Goal: Information Seeking & Learning: Learn about a topic

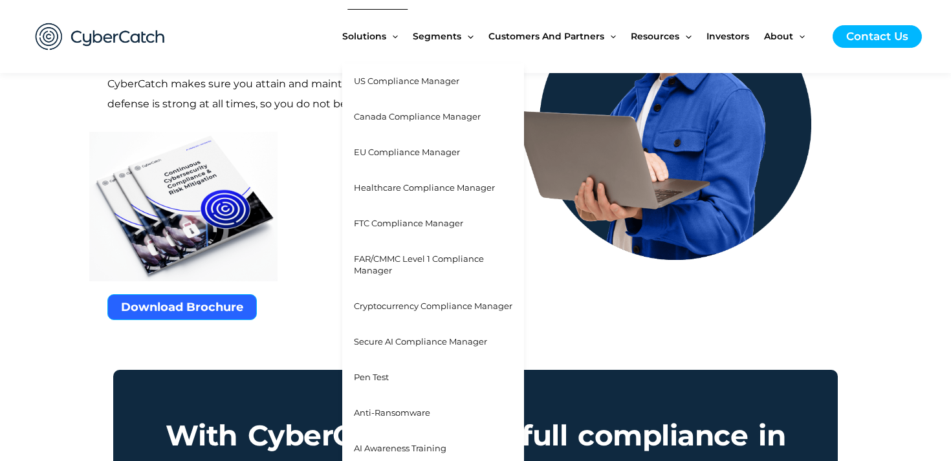
scroll to position [784, 0]
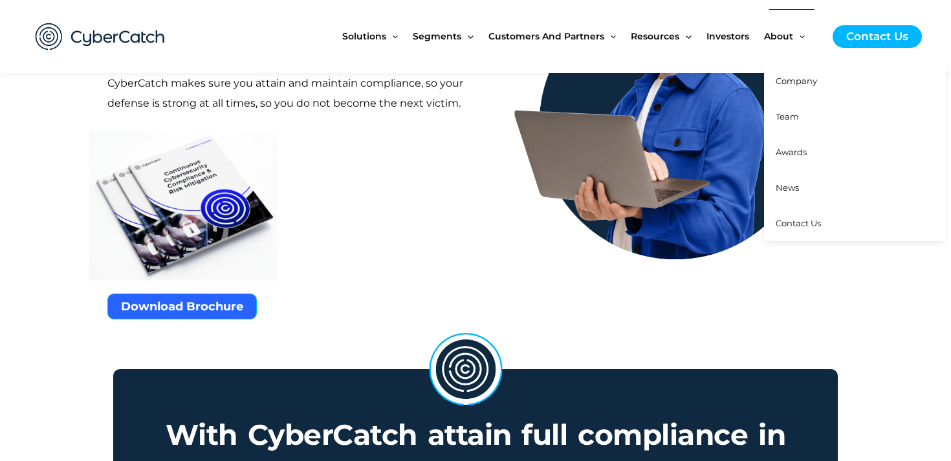
click at [795, 86] on span "Company" at bounding box center [796, 81] width 41 height 10
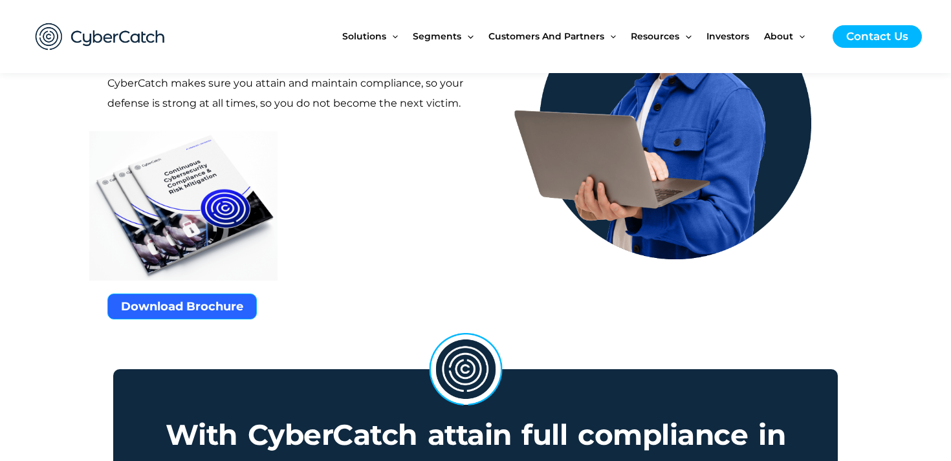
scroll to position [793, 0]
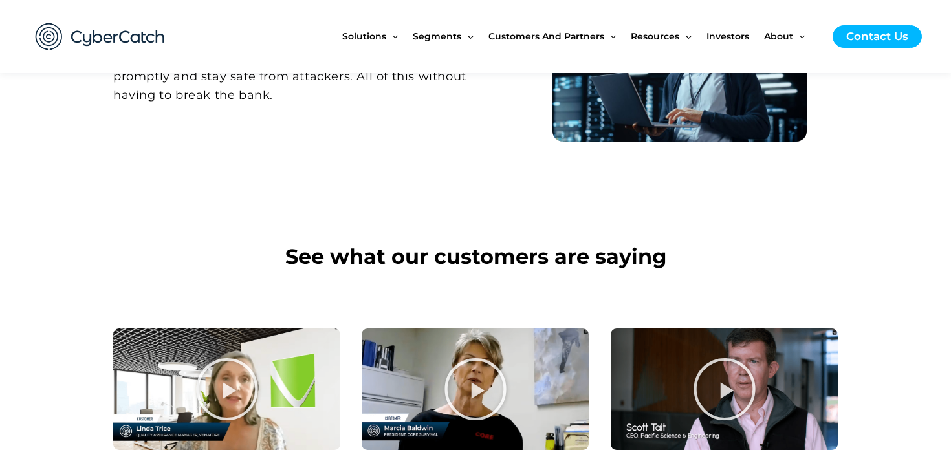
scroll to position [857, 0]
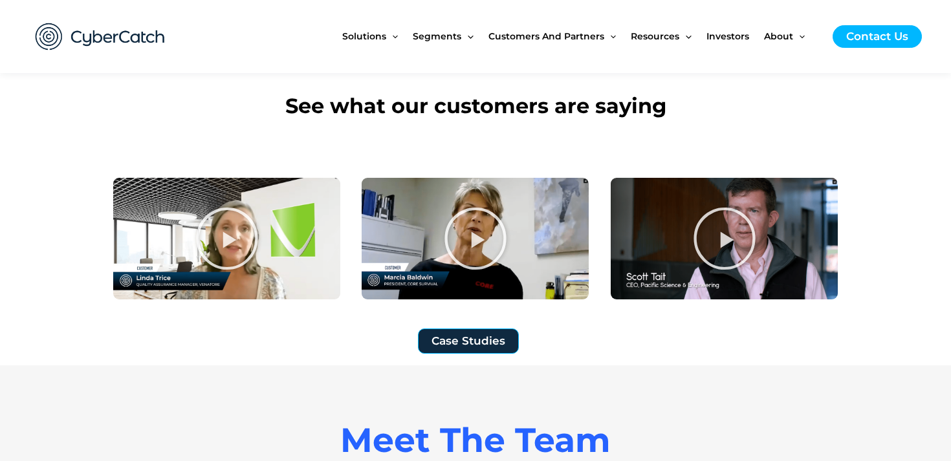
click at [728, 240] on icon at bounding box center [724, 238] width 65 height 65
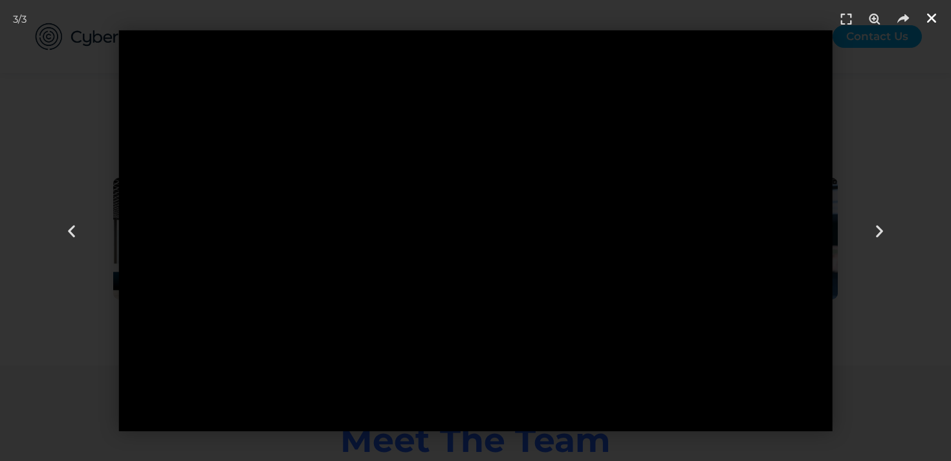
click at [937, 16] on icon "Close (Esc)" at bounding box center [932, 18] width 13 height 13
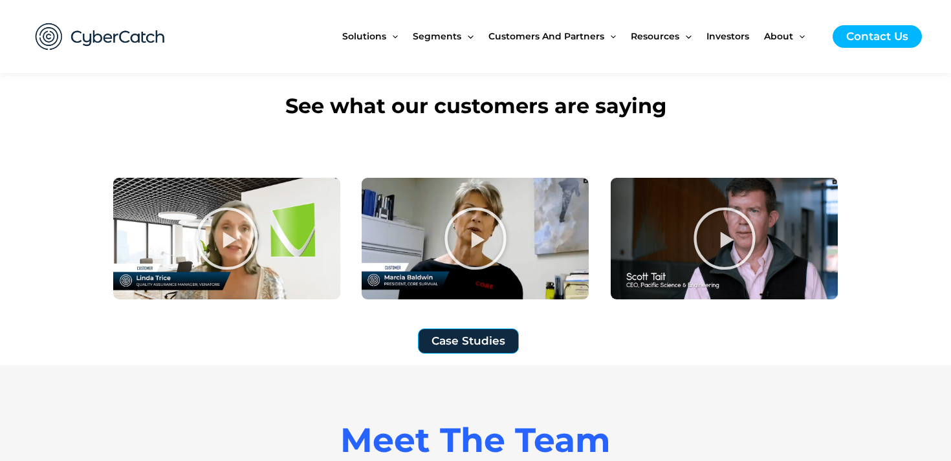
click at [465, 233] on icon at bounding box center [475, 238] width 65 height 65
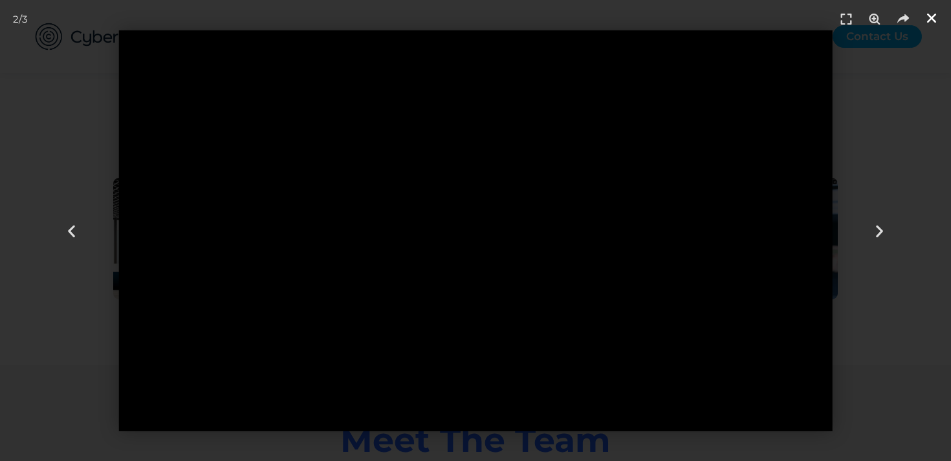
click at [929, 15] on icon "Close (Esc)" at bounding box center [932, 18] width 13 height 13
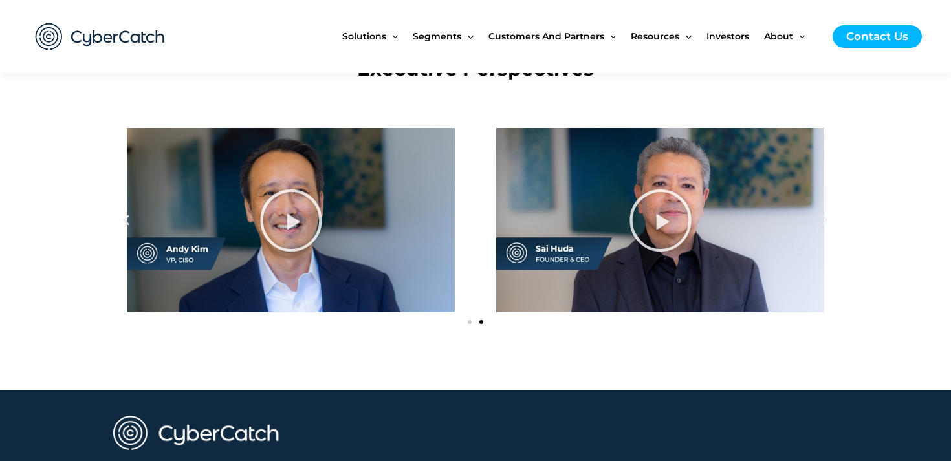
scroll to position [1516, 0]
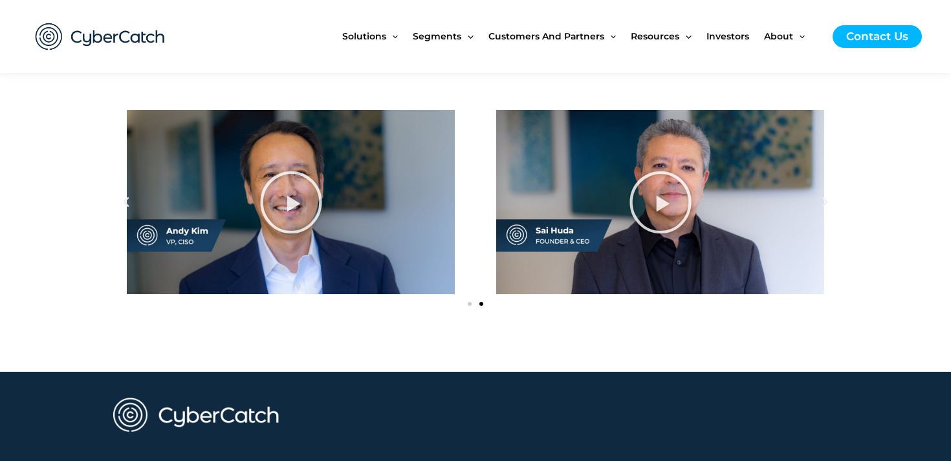
click at [655, 209] on icon at bounding box center [660, 202] width 65 height 65
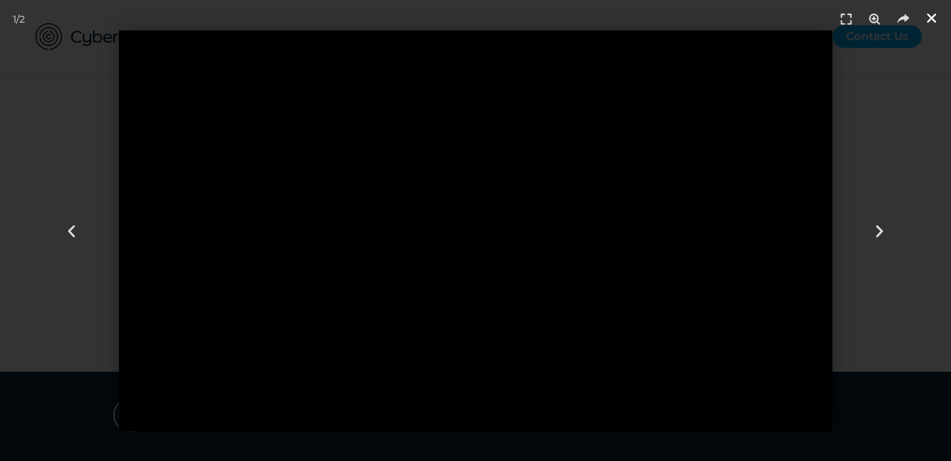
click at [934, 25] on div "Close (Esc)" at bounding box center [931, 17] width 19 height 19
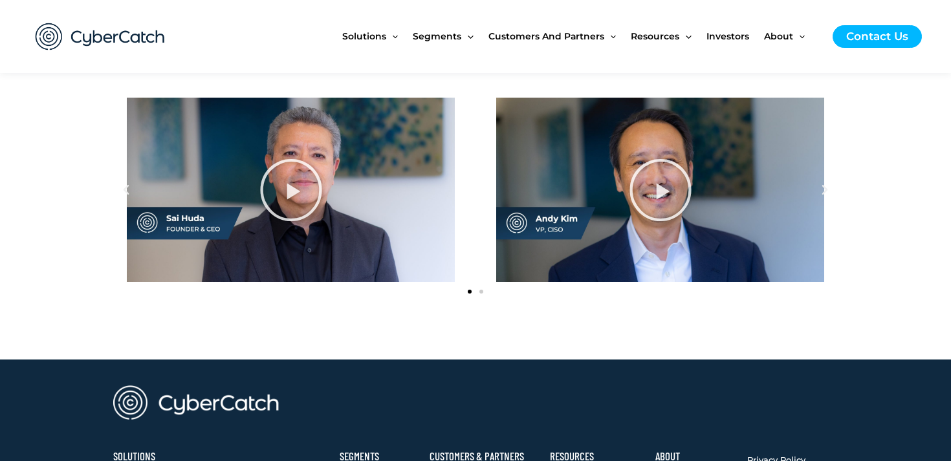
scroll to position [1533, 0]
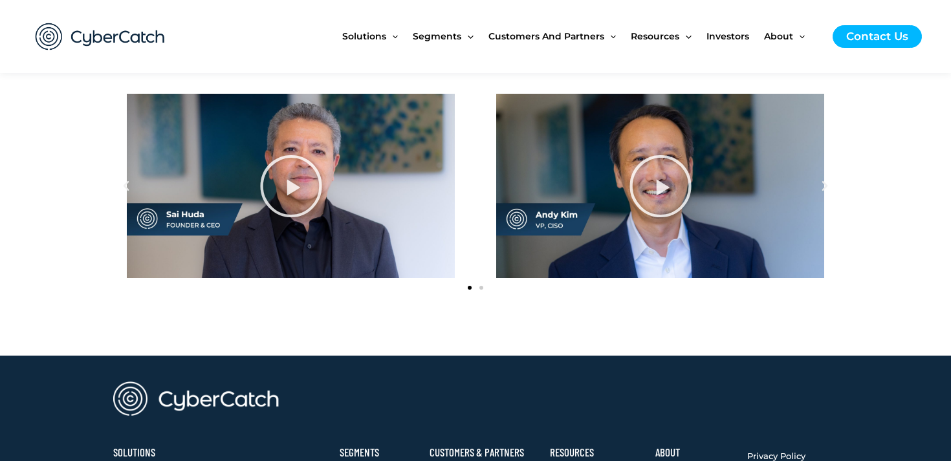
click at [482, 288] on span "Go to slide 2" at bounding box center [482, 288] width 4 height 4
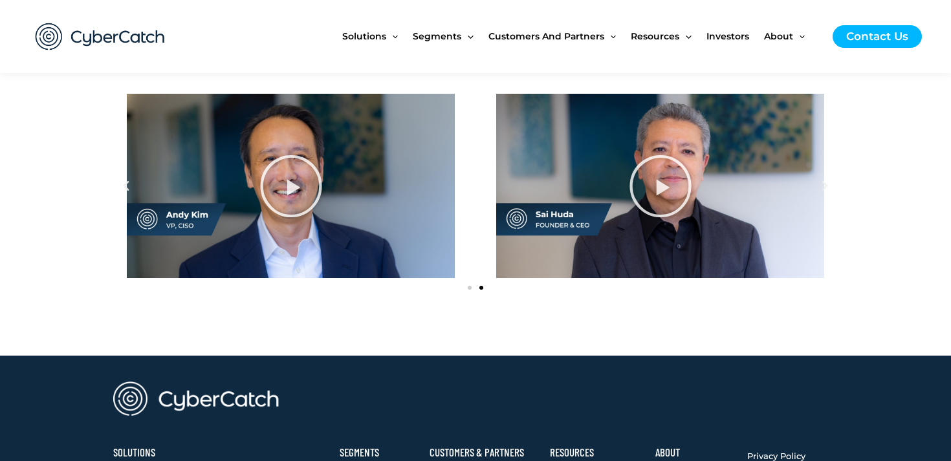
click at [469, 288] on span "Go to slide 1" at bounding box center [470, 288] width 4 height 4
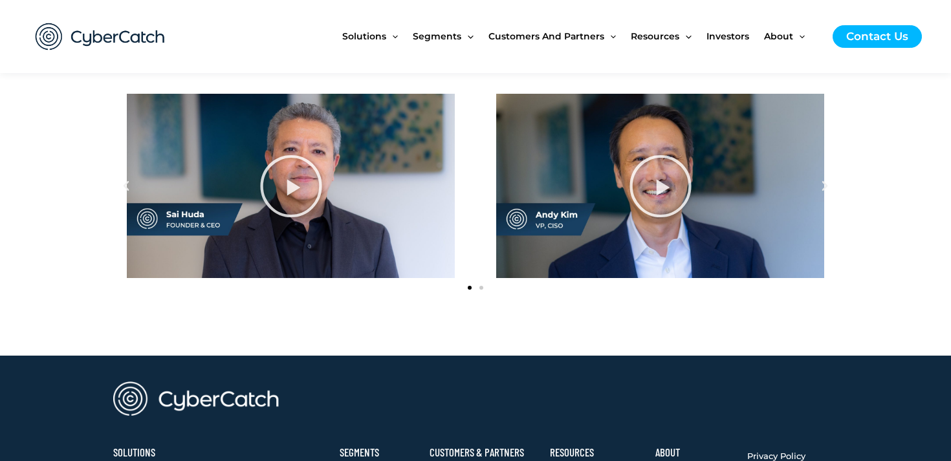
click at [482, 289] on span "Go to slide 2" at bounding box center [482, 288] width 4 height 4
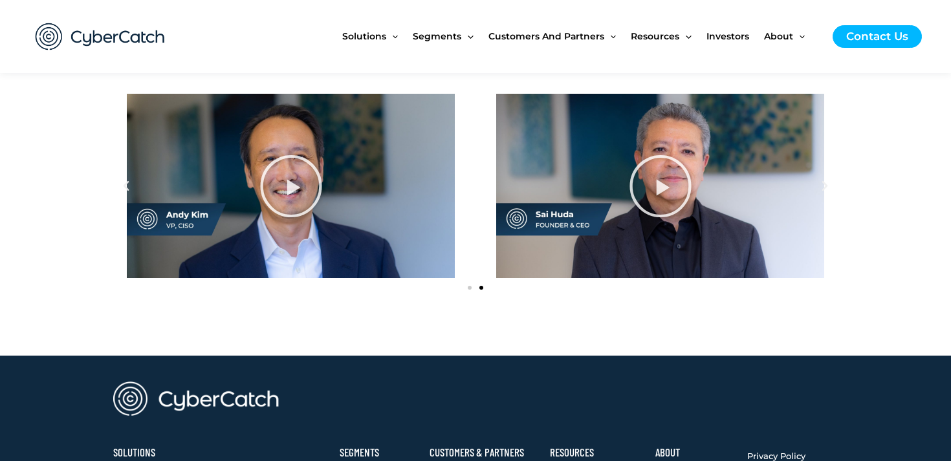
scroll to position [1537, 0]
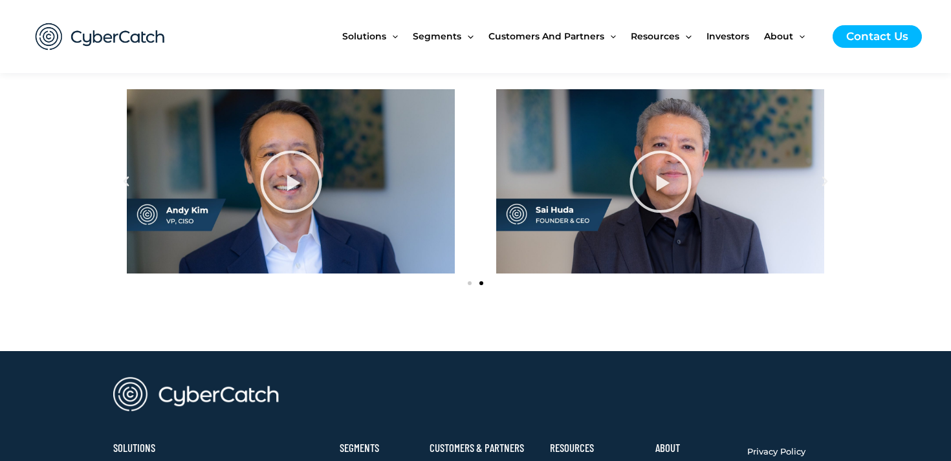
click at [468, 283] on span "Go to slide 1" at bounding box center [470, 284] width 4 height 4
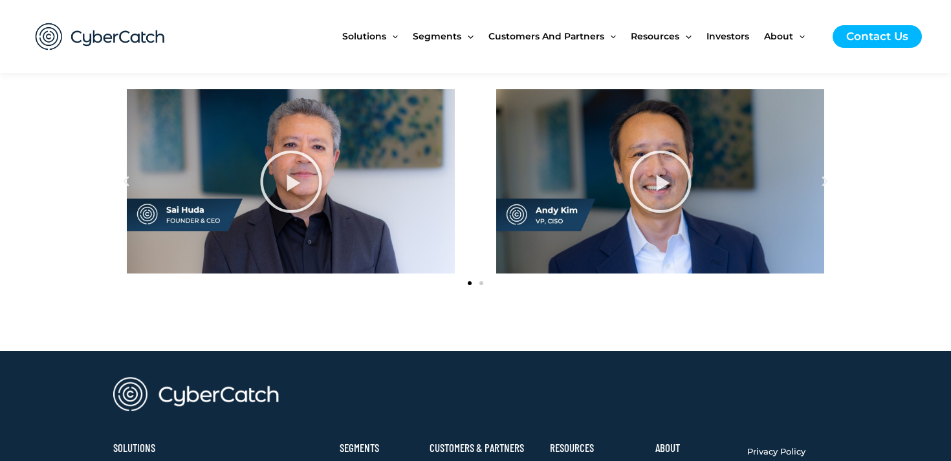
click at [484, 285] on div at bounding box center [475, 282] width 725 height 16
click at [482, 285] on span "Go to slide 2" at bounding box center [482, 284] width 4 height 4
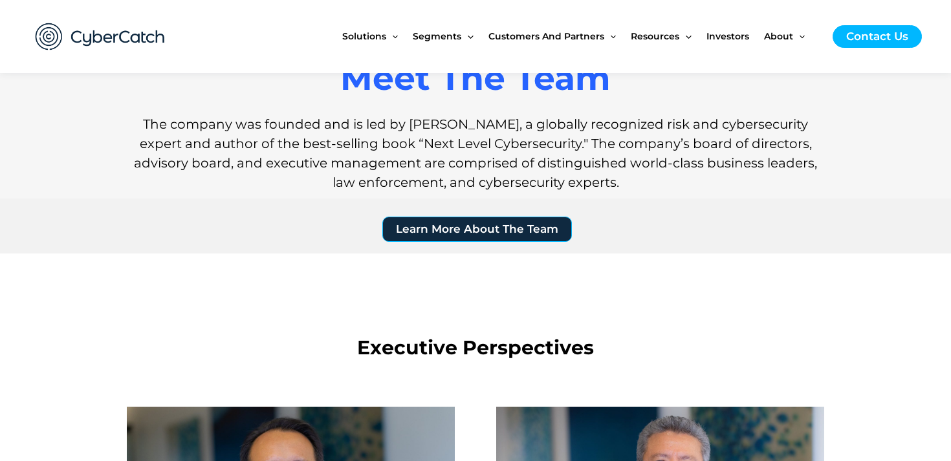
scroll to position [1297, 0]
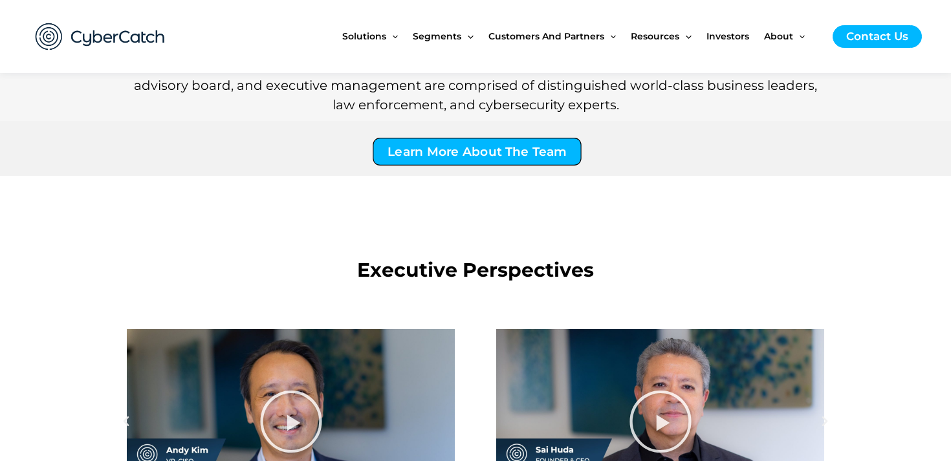
click at [480, 157] on span "Learn More About The Team" at bounding box center [477, 152] width 179 height 12
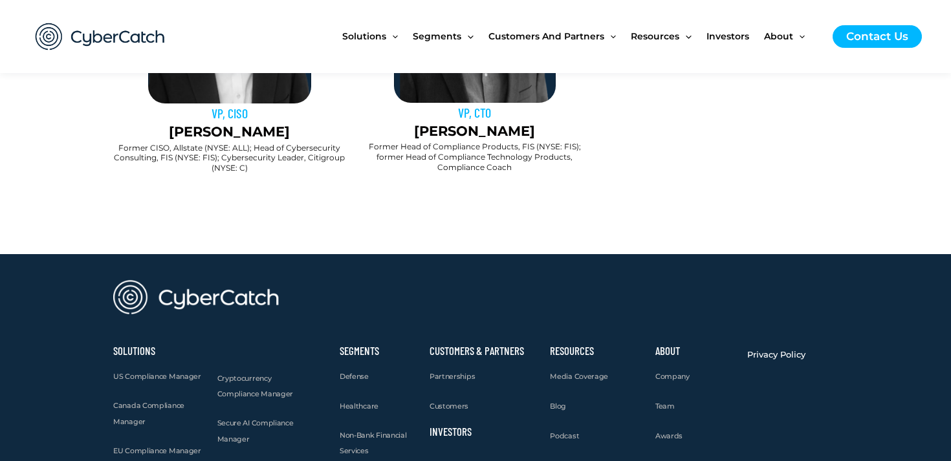
scroll to position [1219, 0]
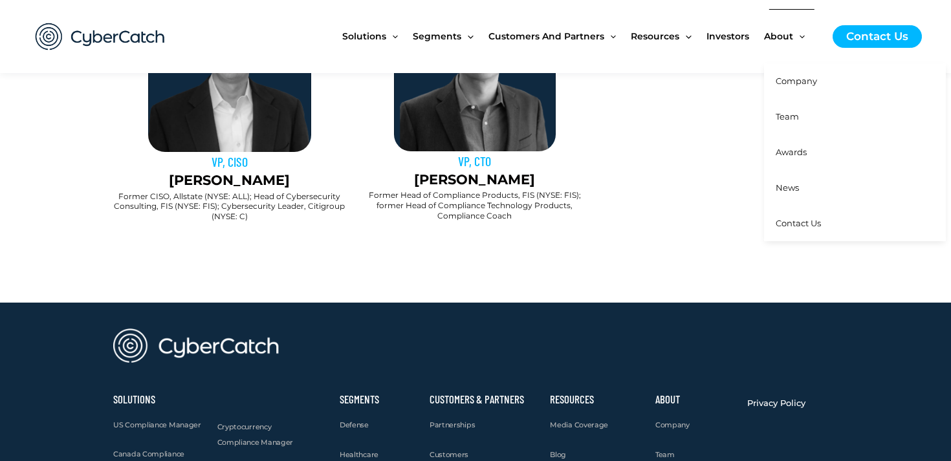
click at [799, 157] on span "Awards" at bounding box center [791, 152] width 31 height 10
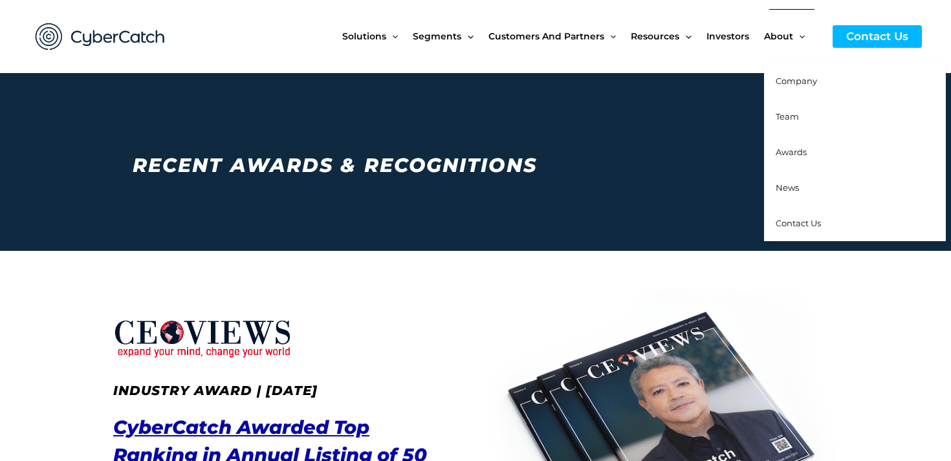
click at [794, 191] on span "News" at bounding box center [787, 188] width 23 height 10
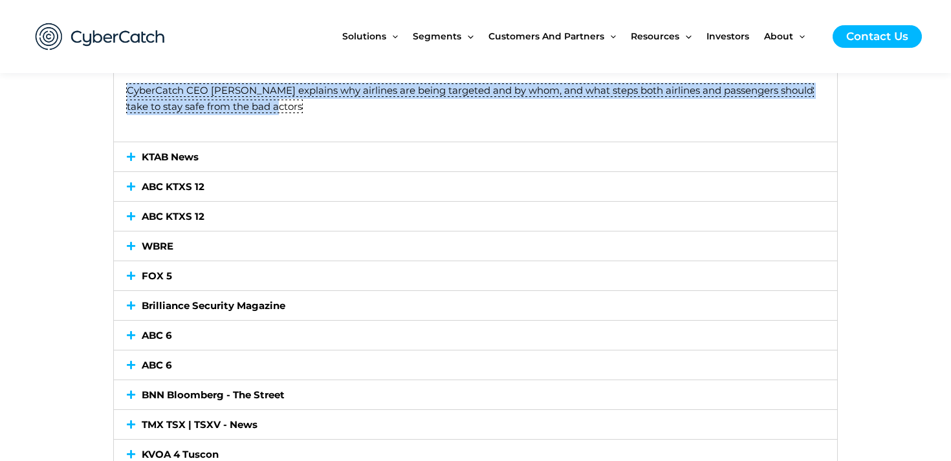
scroll to position [1337, 0]
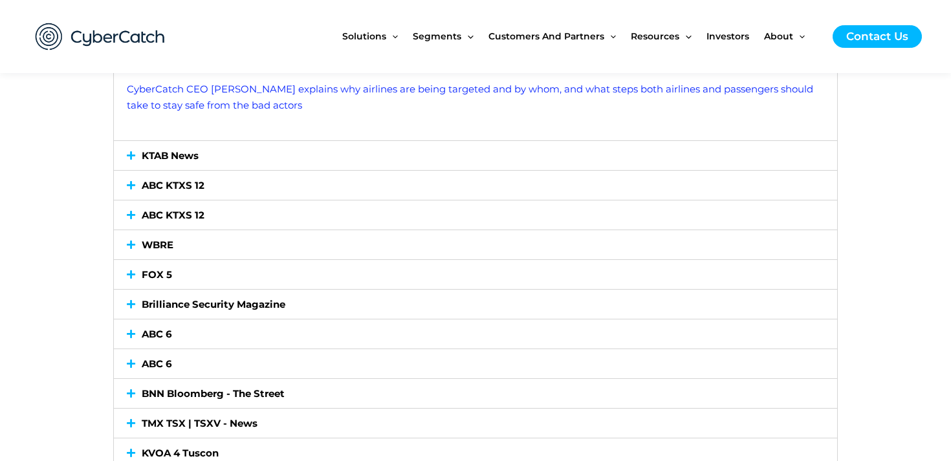
click at [192, 332] on div "ABC 6" at bounding box center [476, 334] width 724 height 29
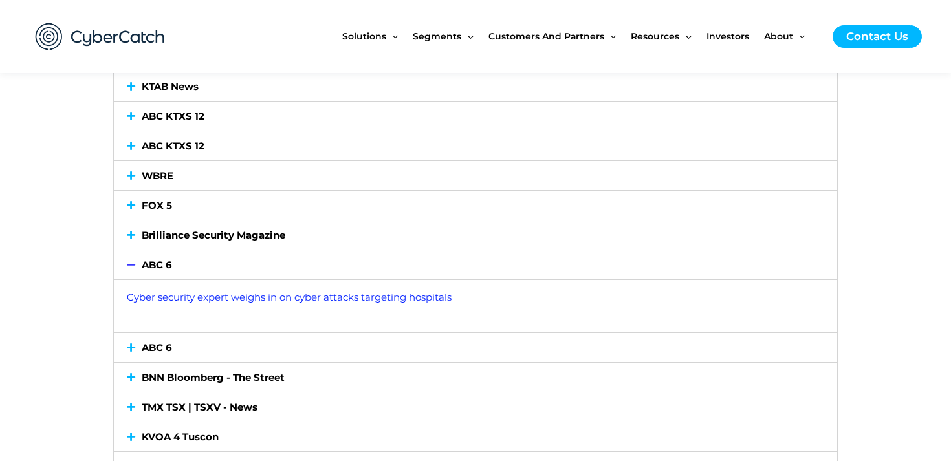
click at [179, 265] on div "ABC 6" at bounding box center [476, 264] width 724 height 29
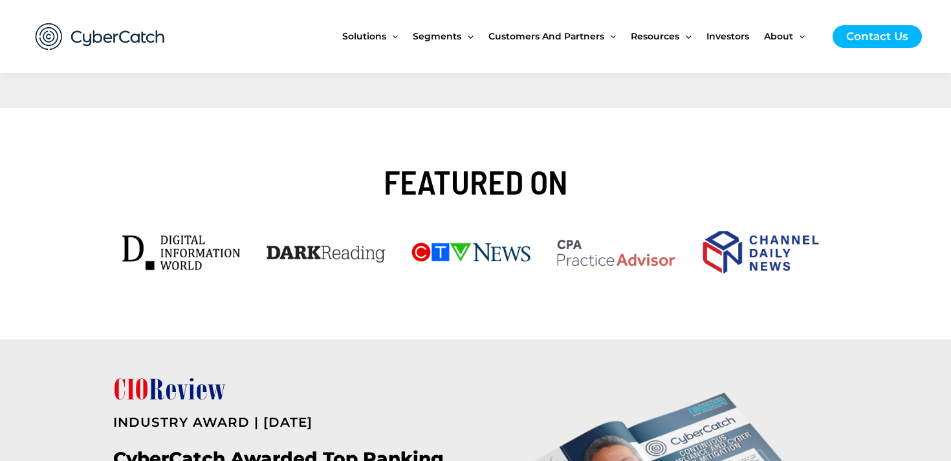
scroll to position [0, 0]
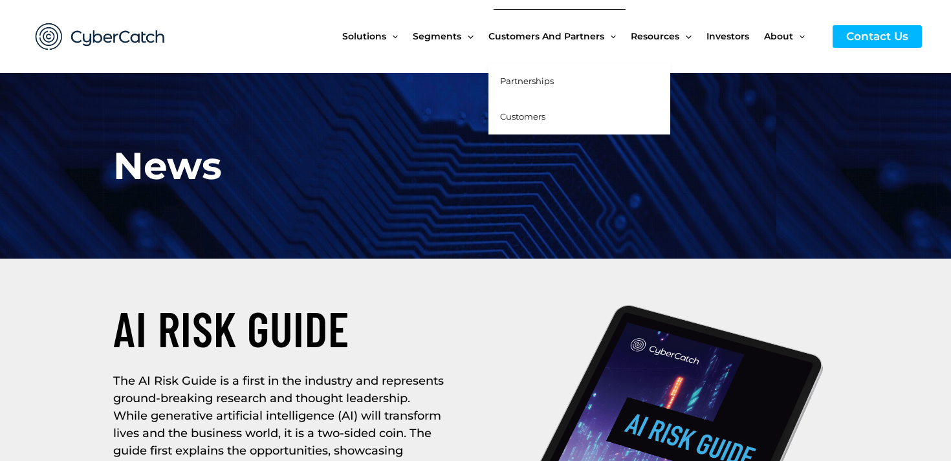
click at [535, 80] on span "Partnerships" at bounding box center [527, 81] width 54 height 10
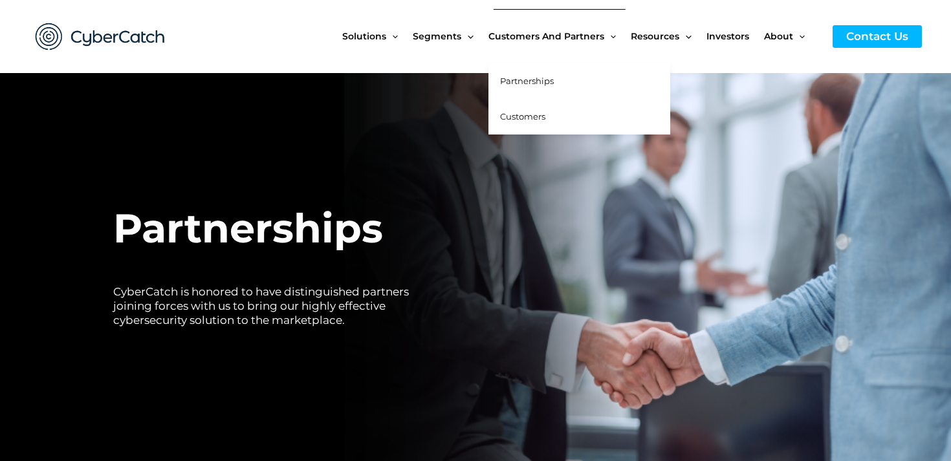
click at [531, 120] on span "Customers" at bounding box center [522, 116] width 45 height 10
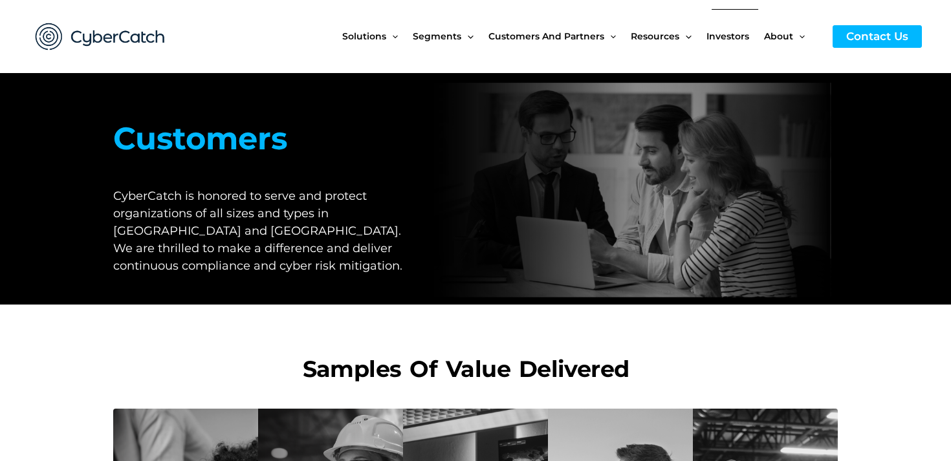
click at [738, 31] on span "Investors" at bounding box center [728, 36] width 43 height 54
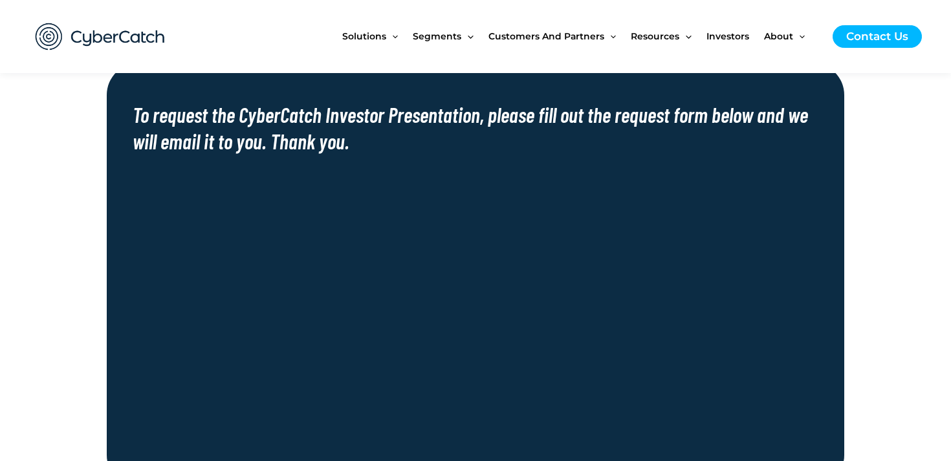
scroll to position [795, 0]
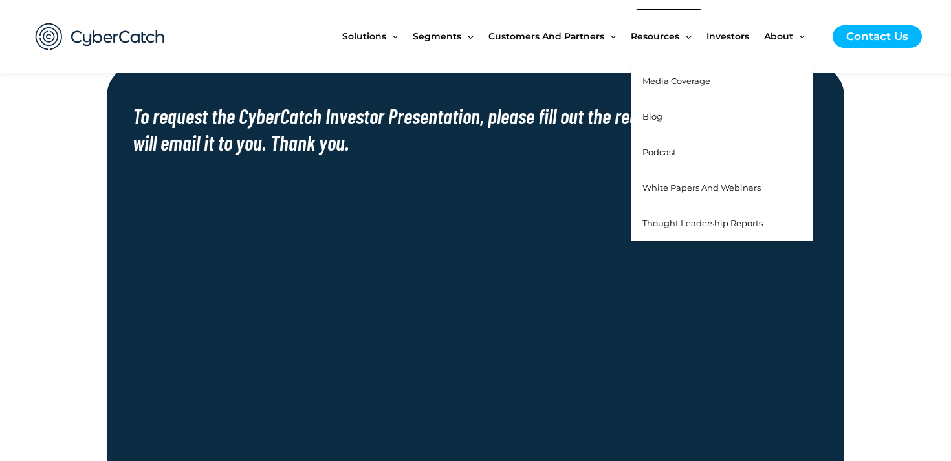
click at [669, 227] on span "Thought Leadership Reports" at bounding box center [703, 223] width 120 height 10
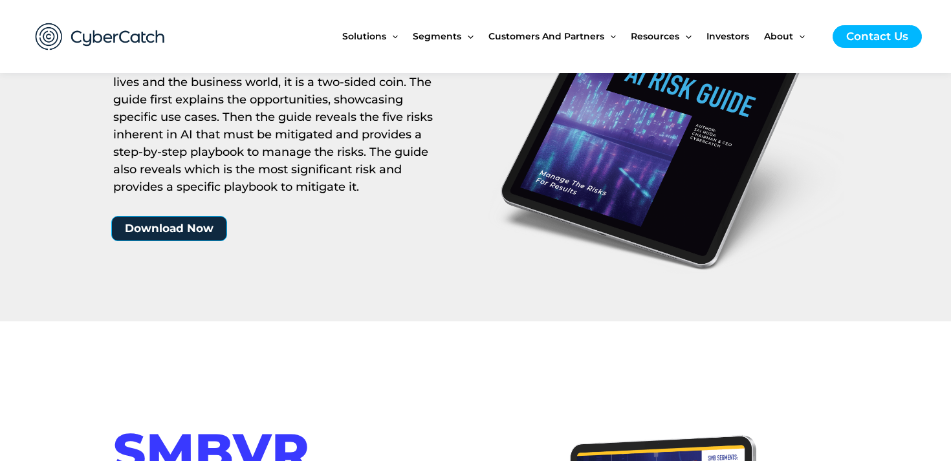
scroll to position [383, 0]
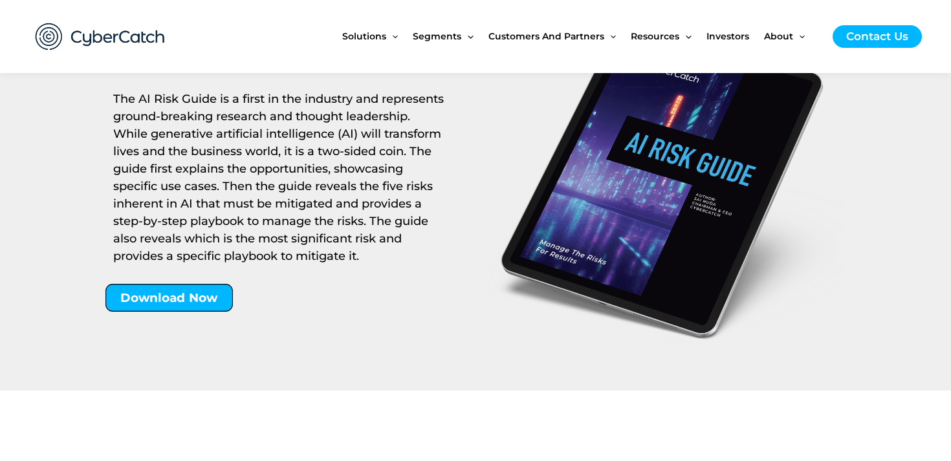
click at [186, 299] on span "Download Now" at bounding box center [169, 298] width 98 height 12
